Goal: Task Accomplishment & Management: Submit feedback/report problem

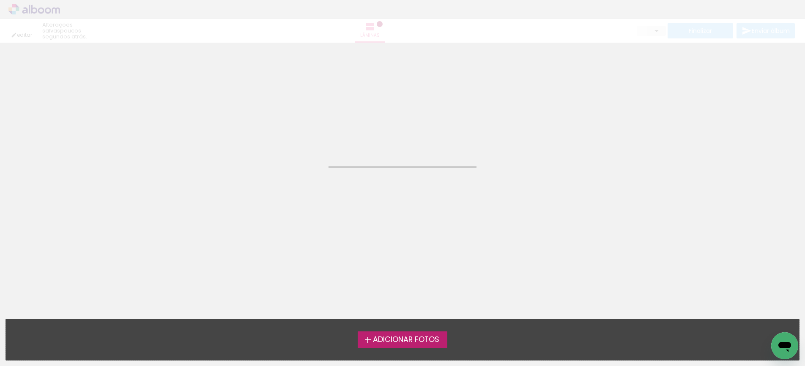
type input "JPG"
type input "Alta, 300 DPI"
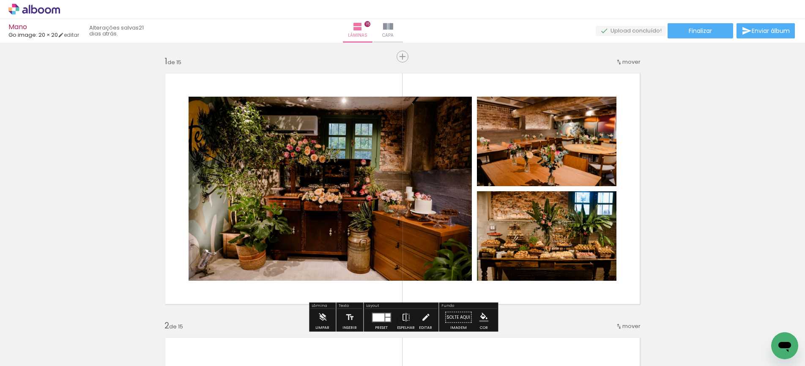
type input "JPG"
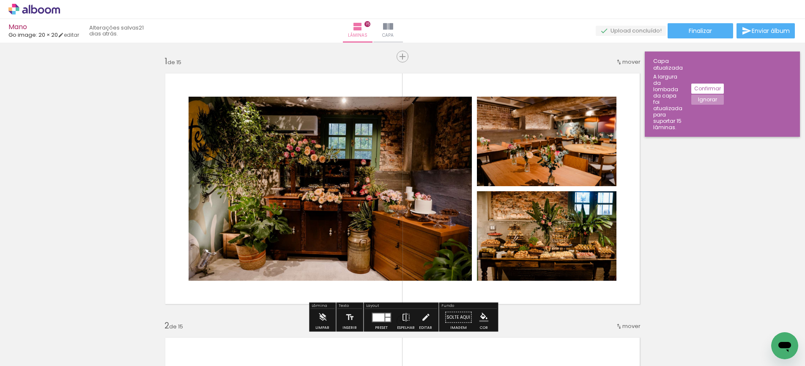
click at [0, 0] on slot "Confirmar" at bounding box center [0, 0] width 0 height 0
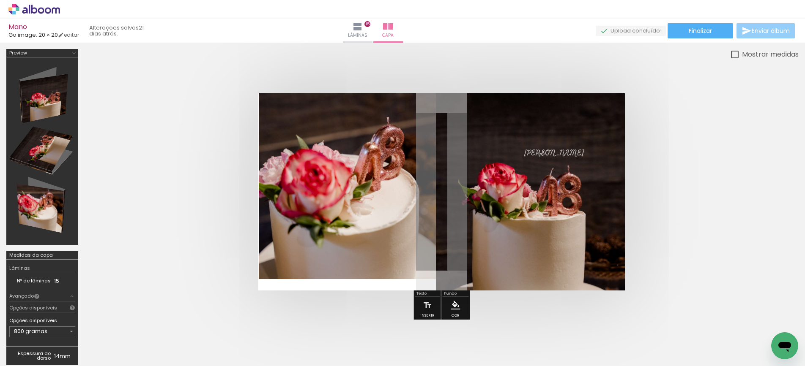
click at [756, 30] on span "Enviar álbum" at bounding box center [770, 31] width 38 height 6
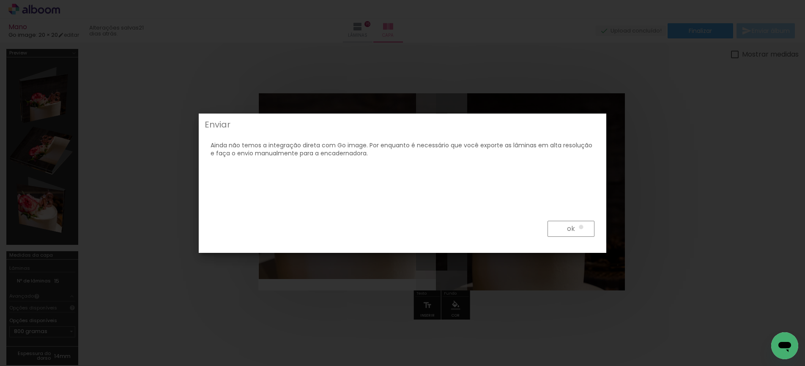
click at [581, 227] on paper-button "ok" at bounding box center [570, 229] width 47 height 16
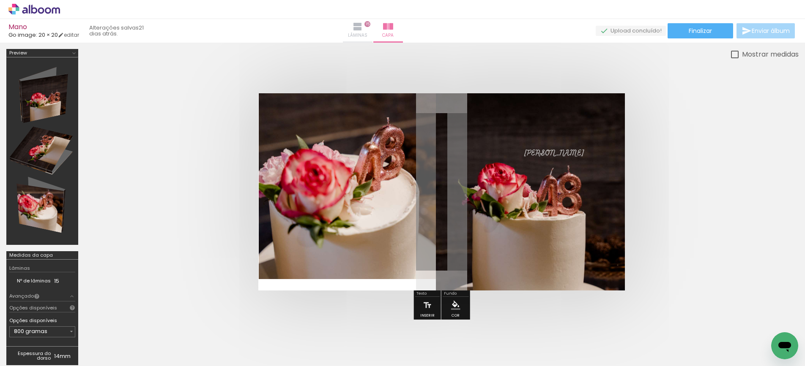
click at [363, 31] on iron-icon at bounding box center [357, 27] width 10 height 10
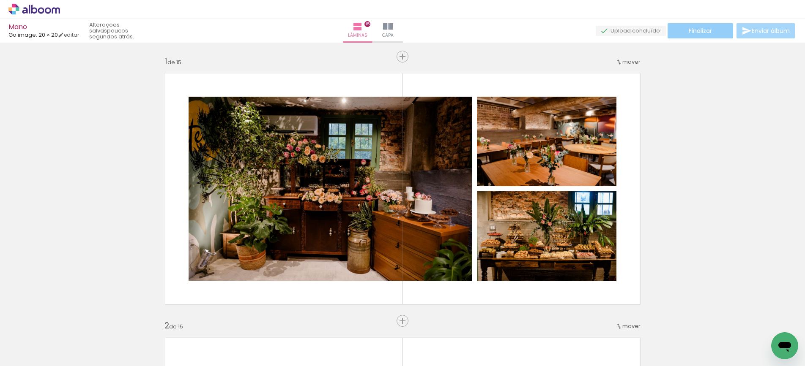
click at [699, 33] on span "Finalizar" at bounding box center [699, 31] width 23 height 6
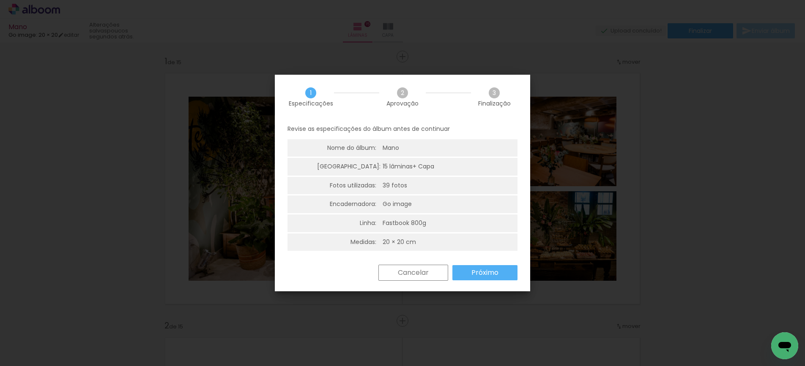
click at [0, 0] on slot "Próximo" at bounding box center [0, 0] width 0 height 0
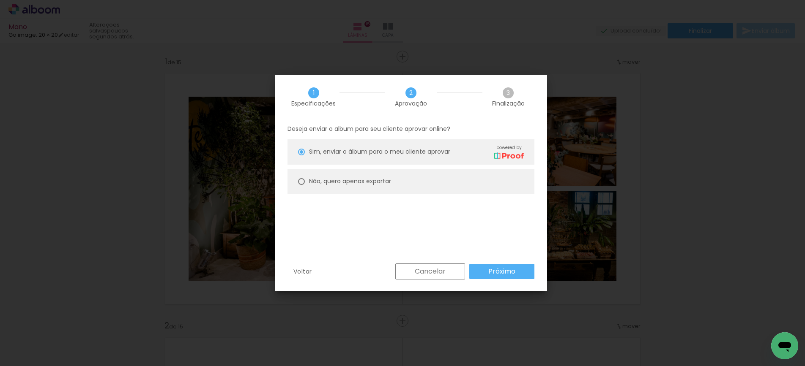
click at [399, 178] on paper-radio-button "Não, quero apenas exportar" at bounding box center [410, 181] width 247 height 25
type paper-radio-button "on"
click at [0, 0] on slot "Próximo" at bounding box center [0, 0] width 0 height 0
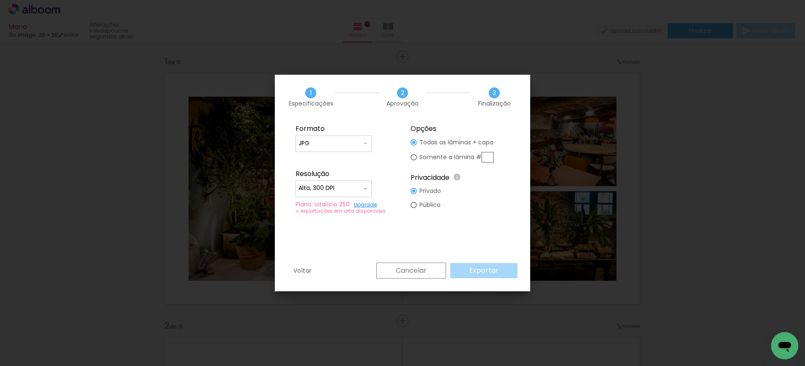
click at [354, 193] on div at bounding box center [333, 193] width 70 height 1
click at [347, 203] on paper-item "Baixa" at bounding box center [333, 204] width 76 height 17
click at [341, 184] on input "Baixa" at bounding box center [329, 188] width 63 height 8
click at [340, 188] on paper-item "Alta, 300 DPI" at bounding box center [333, 187] width 76 height 17
type input "Alta, 300 DPI"
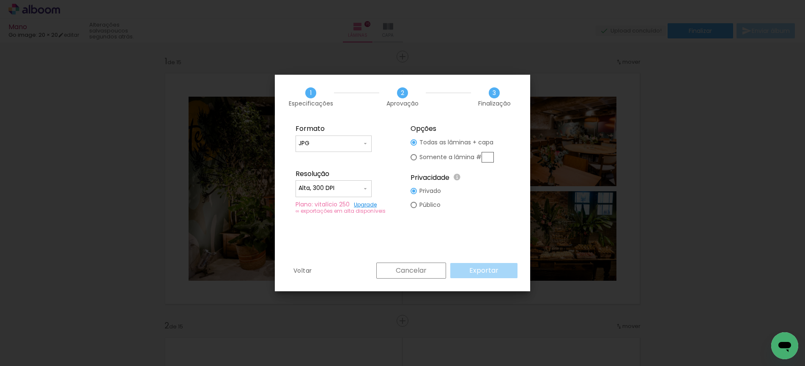
click at [417, 205] on paper-radio-button "Público" at bounding box center [425, 205] width 30 height 14
type paper-radio-button "on"
click at [413, 205] on div at bounding box center [413, 205] width 3 height 3
click at [414, 192] on div at bounding box center [413, 191] width 6 height 6
type paper-radio-button "on"
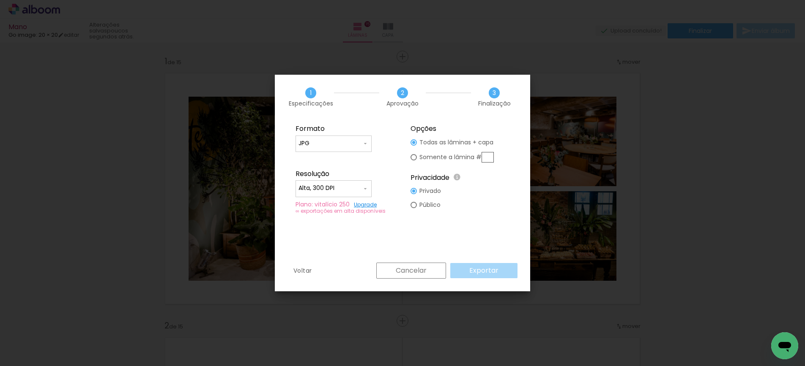
click at [415, 156] on div at bounding box center [413, 157] width 6 height 6
type paper-radio-button "on"
click at [414, 158] on div at bounding box center [413, 157] width 3 height 3
click at [416, 144] on div at bounding box center [413, 142] width 6 height 6
type paper-radio-button "on"
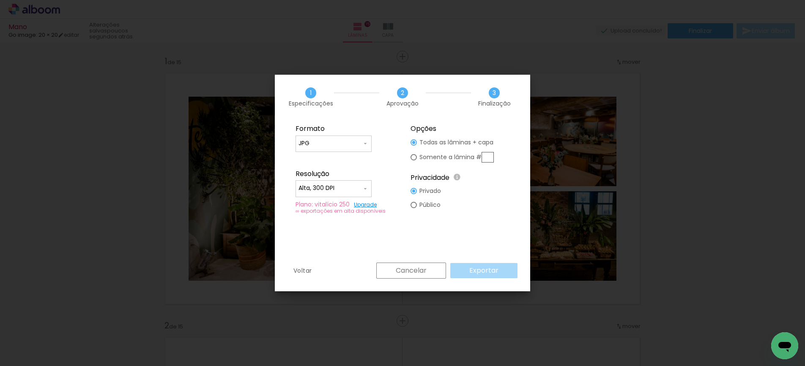
drag, startPoint x: 494, startPoint y: 274, endPoint x: 424, endPoint y: 275, distance: 70.2
click at [494, 274] on div "Cancelar Exportar" at bounding box center [444, 271] width 145 height 16
click at [368, 204] on link "Upgrade" at bounding box center [365, 204] width 23 height 7
click at [418, 157] on paper-radio-button "Somente a lâmina #" at bounding box center [451, 158] width 83 height 16
type paper-radio-button "on"
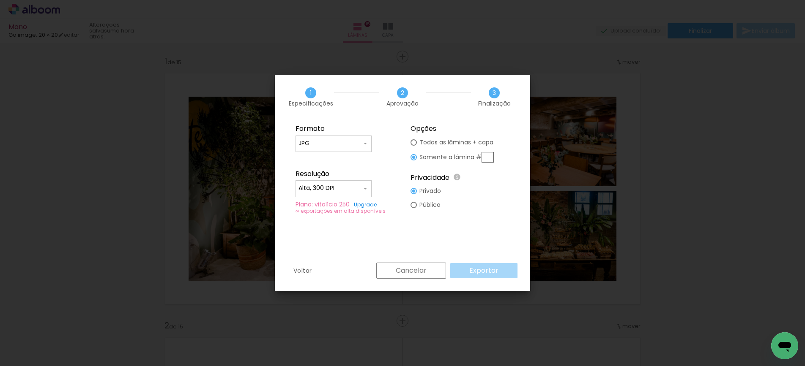
click at [418, 205] on paper-radio-button "Público" at bounding box center [425, 205] width 30 height 14
type paper-radio-button "on"
click at [416, 191] on div at bounding box center [413, 191] width 6 height 6
type paper-radio-button "on"
click at [414, 144] on div at bounding box center [413, 142] width 6 height 6
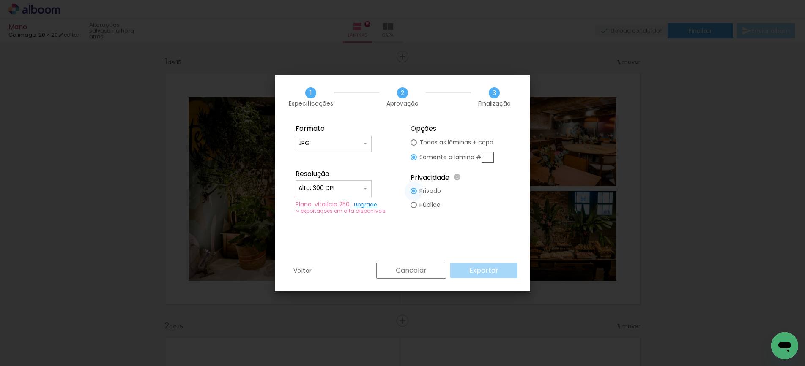
type paper-radio-button "on"
click at [354, 141] on input "JPG" at bounding box center [329, 143] width 63 height 8
click at [355, 140] on paper-item "JPG" at bounding box center [333, 142] width 76 height 17
click at [519, 271] on div "Voltar Cancelar Exportar" at bounding box center [402, 277] width 255 height 29
click at [500, 271] on div "Cancelar Exportar" at bounding box center [444, 271] width 145 height 16
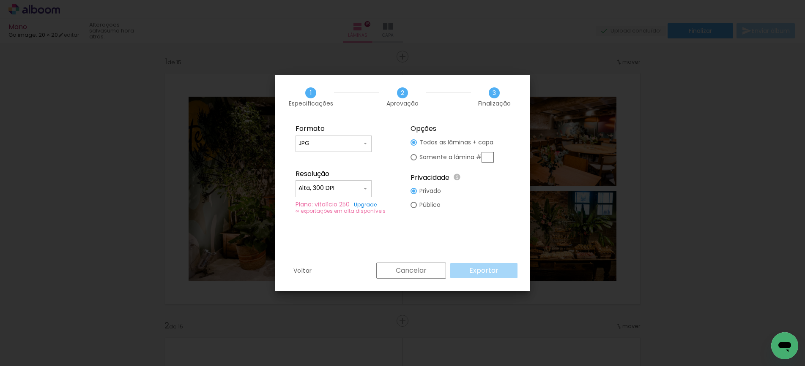
drag, startPoint x: 500, startPoint y: 271, endPoint x: 360, endPoint y: 212, distance: 152.4
click at [498, 271] on div "Cancelar Exportar" at bounding box center [444, 271] width 145 height 16
click at [343, 194] on paper-input-container "Alta, 300 DPI" at bounding box center [333, 188] width 76 height 17
click at [344, 192] on paper-item "Alta, 300 DPI" at bounding box center [333, 187] width 76 height 17
click at [348, 261] on div "Formato JPG PDF Resolução Alta, 300 DPI Baixa Plano: vitalício 250 Upgrade ∞ ex…" at bounding box center [402, 191] width 255 height 144
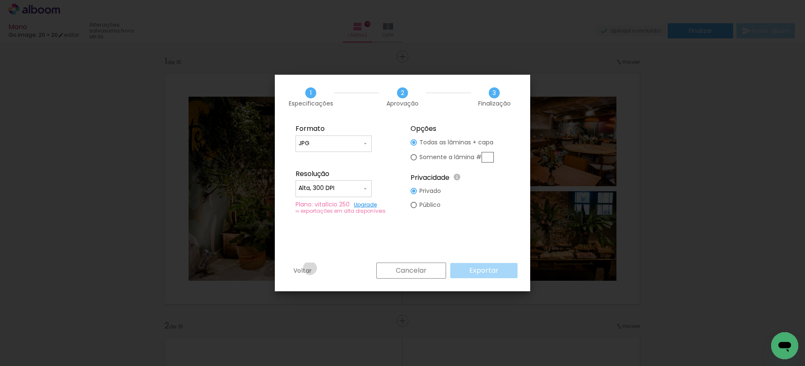
drag, startPoint x: 310, startPoint y: 268, endPoint x: 316, endPoint y: 269, distance: 5.9
click at [0, 0] on slot "Voltar" at bounding box center [0, 0] width 0 height 0
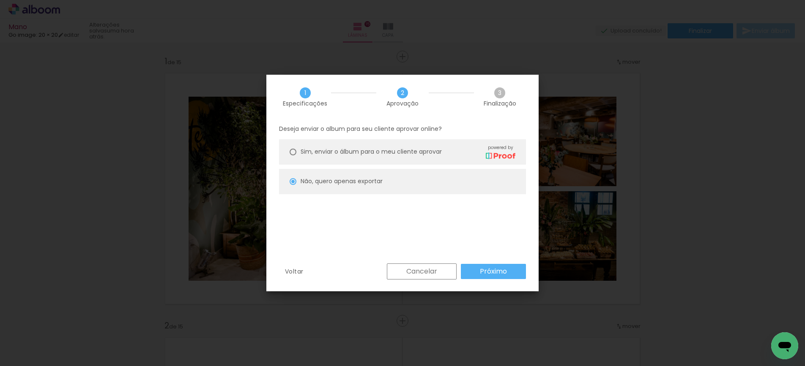
click at [478, 274] on paper-button "Próximo" at bounding box center [493, 271] width 65 height 15
type input "Alta, 300 DPI"
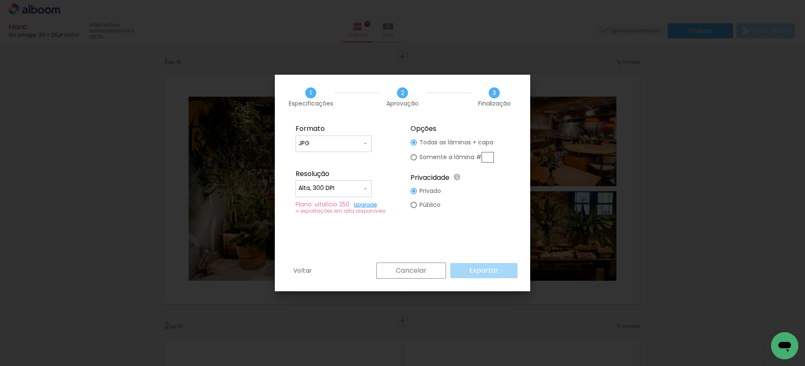
click at [478, 272] on div "Cancelar Exportar" at bounding box center [444, 271] width 145 height 16
click at [0, 0] on slot "Voltar" at bounding box center [0, 0] width 0 height 0
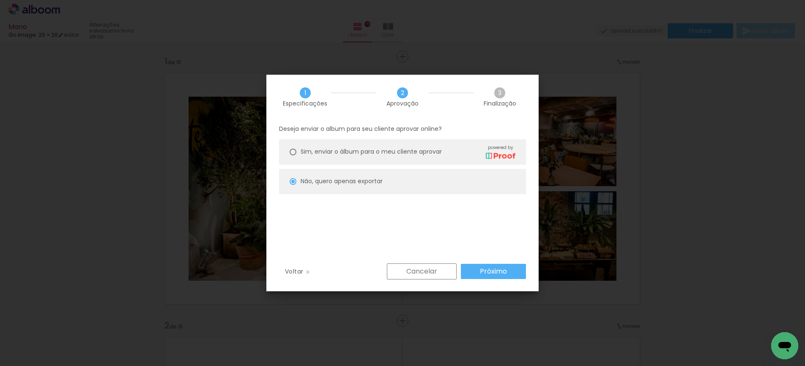
click at [308, 272] on paper-button "Voltar" at bounding box center [294, 272] width 30 height 16
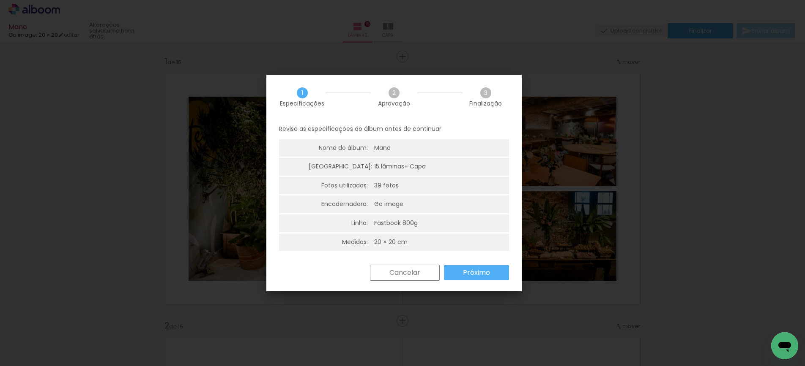
click at [0, 0] on slot "Cancelar" at bounding box center [0, 0] width 0 height 0
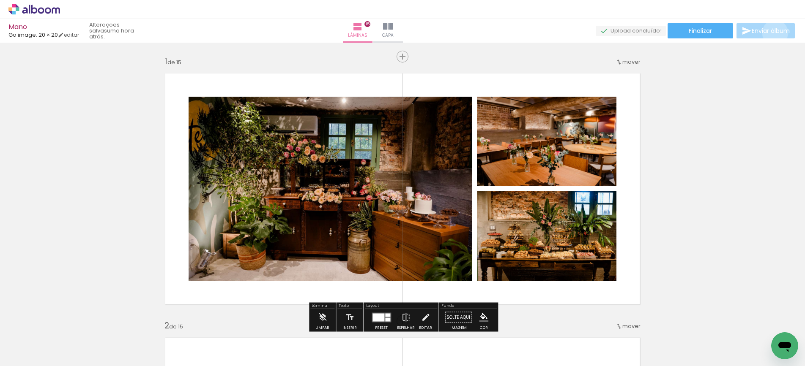
click at [772, 33] on span "Enviar álbum" at bounding box center [770, 31] width 38 height 6
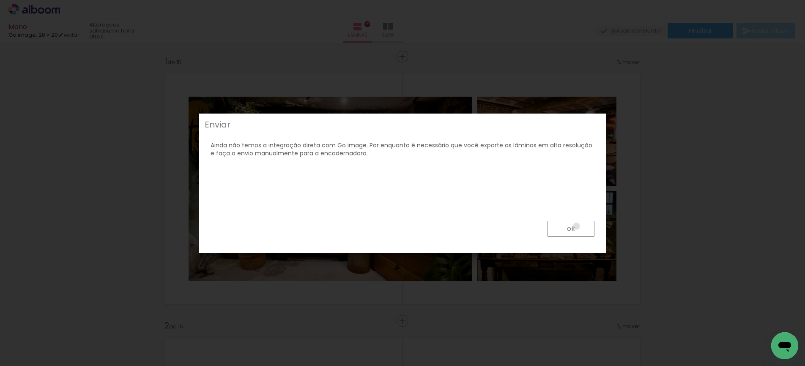
click at [576, 227] on paper-button "ok" at bounding box center [570, 229] width 47 height 16
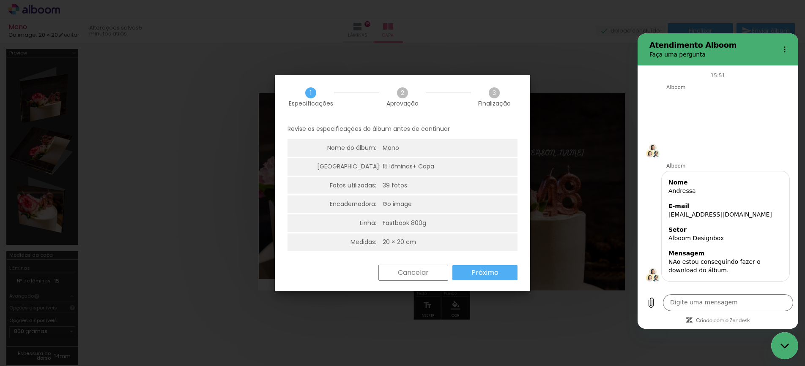
scroll to position [57, 0]
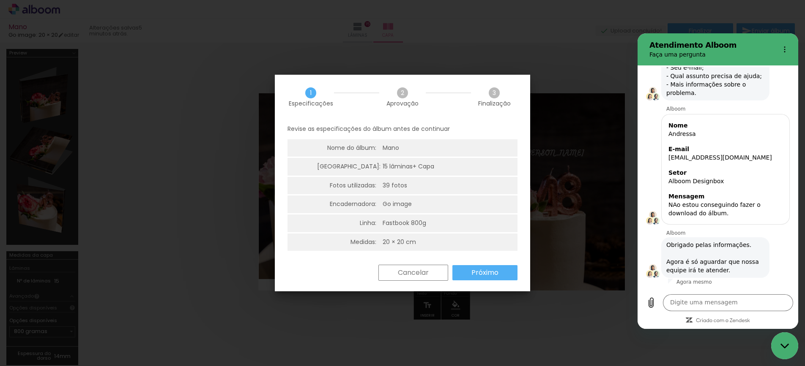
click at [0, 0] on slot "Próximo" at bounding box center [0, 0] width 0 height 0
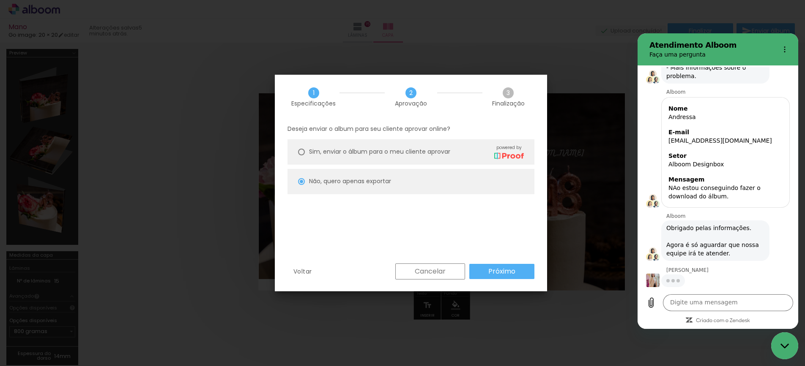
scroll to position [73, 0]
click at [481, 273] on paper-button "Próximo" at bounding box center [501, 271] width 65 height 15
type input "Alta, 300 DPI"
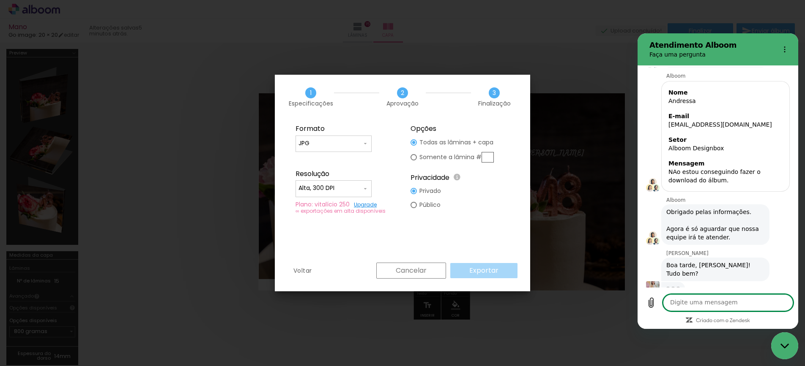
scroll to position [89, 0]
type textarea "Oi! Tudo e tu?"
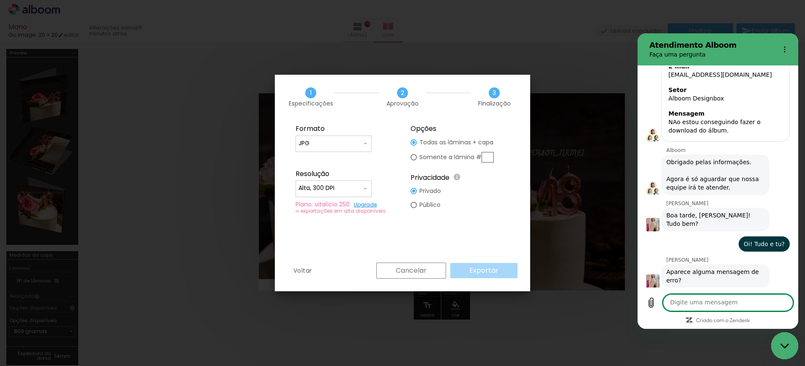
scroll to position [142, 0]
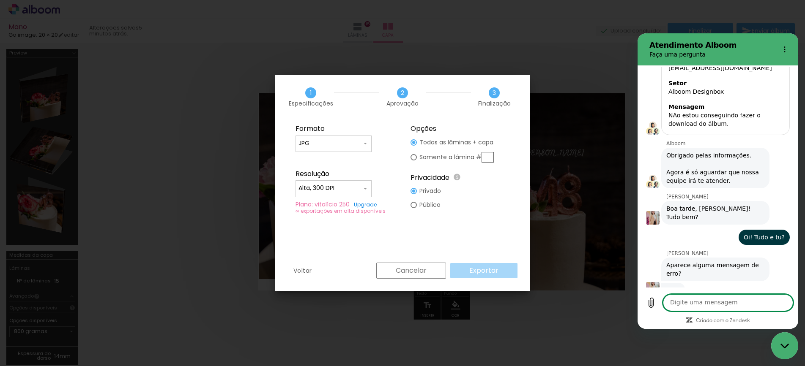
click at [724, 305] on textarea at bounding box center [728, 303] width 130 height 17
type textarea "so nao aparece o botao exportar"
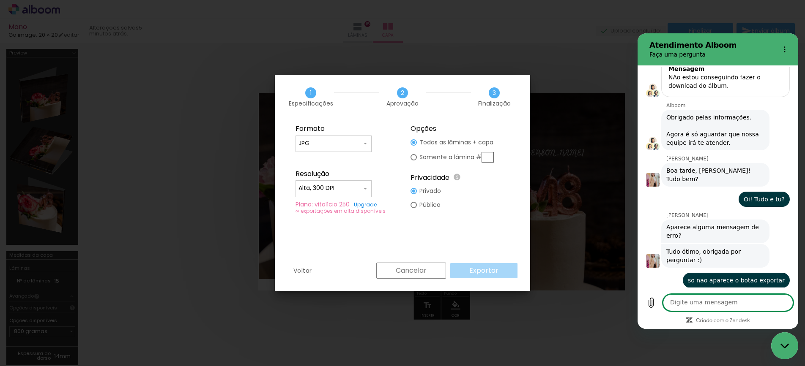
scroll to position [186, 0]
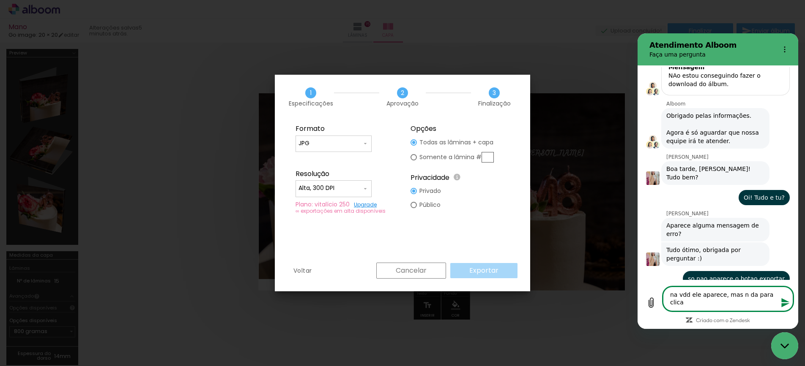
type textarea "na vdd ele aparece, mas n da para clicar"
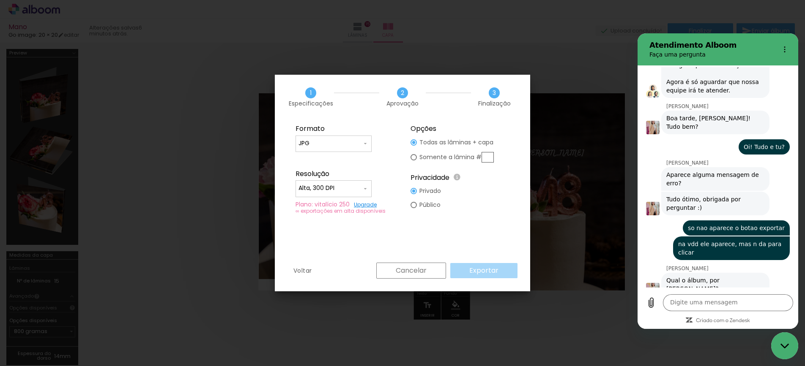
scroll to position [239, 0]
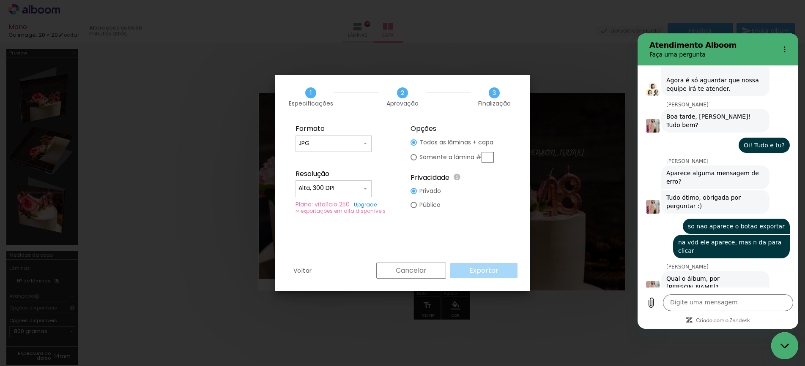
click at [0, 0] on slot "Cancelar" at bounding box center [0, 0] width 0 height 0
